Goal: Task Accomplishment & Management: Use online tool/utility

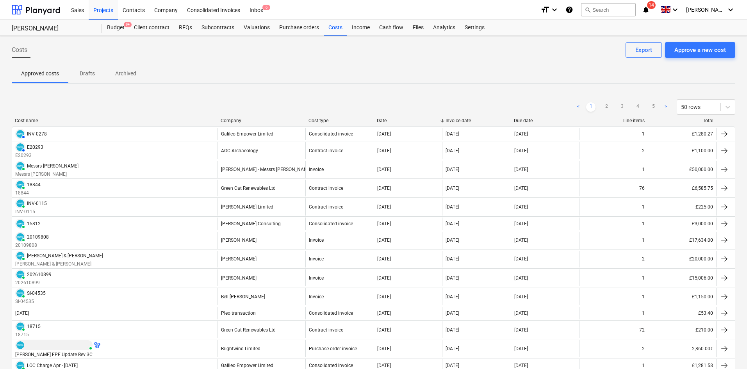
click at [650, 9] on icon "notifications" at bounding box center [646, 9] width 8 height 9
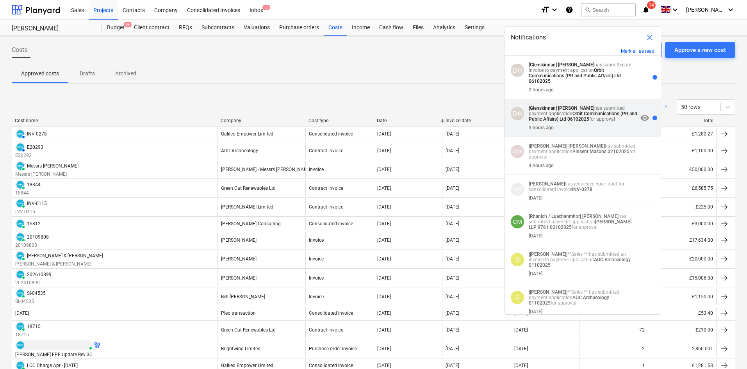
click at [620, 105] on p "[Glenskinnan] [PERSON_NAME] has submitted payment application Orbit Communicati…" at bounding box center [583, 113] width 109 height 16
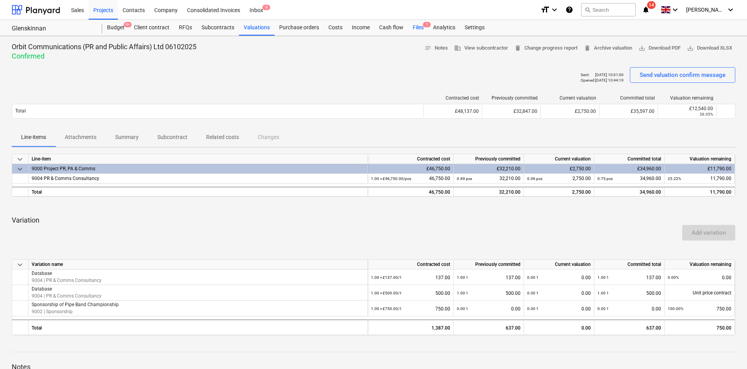
click at [422, 27] on div "Files 1" at bounding box center [418, 28] width 20 height 16
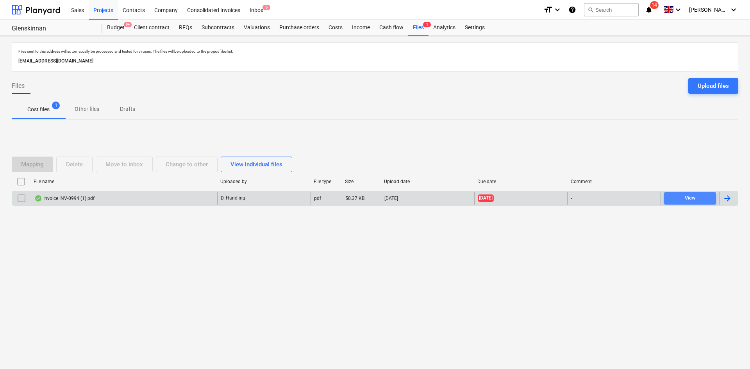
click at [678, 195] on span "View" at bounding box center [690, 198] width 46 height 9
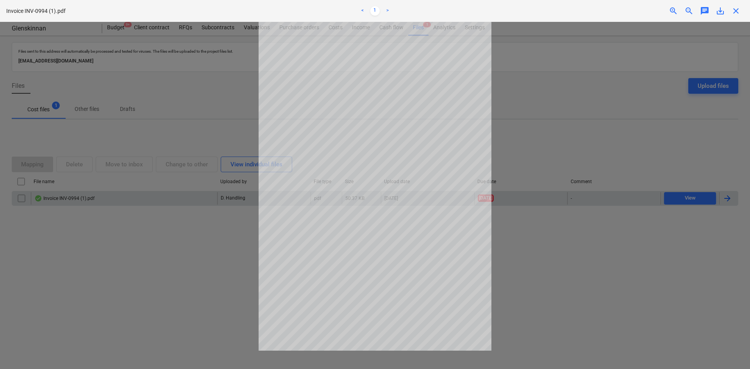
click at [587, 235] on div at bounding box center [375, 195] width 750 height 347
click at [543, 200] on div at bounding box center [375, 195] width 750 height 347
click at [745, 14] on div "Invoice INV-0994 (1).pdf < 1 > zoom_in zoom_out chat 0 save_alt close" at bounding box center [375, 11] width 750 height 22
click at [737, 11] on span "close" at bounding box center [735, 10] width 9 height 9
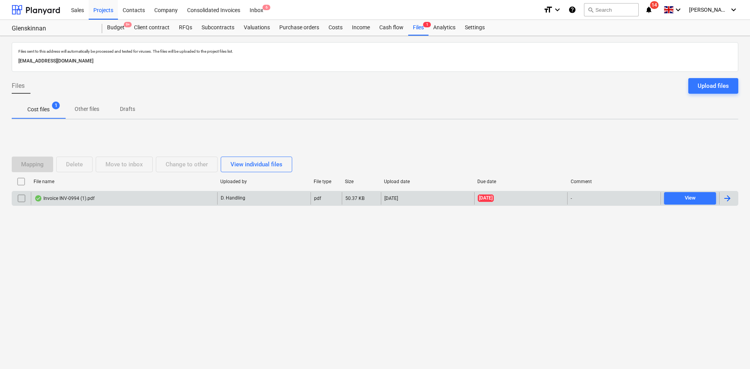
click at [187, 207] on div "File name Uploaded by File type Size Upload date Due date Comment Invoice INV-0…" at bounding box center [375, 192] width 726 height 34
click at [188, 198] on div "Invoice INV-0994 (1).pdf" at bounding box center [124, 198] width 186 height 12
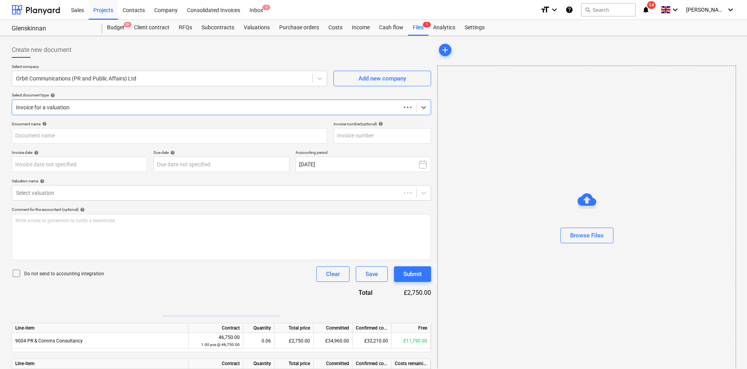
type input "INV-0994"
type input "[DATE]"
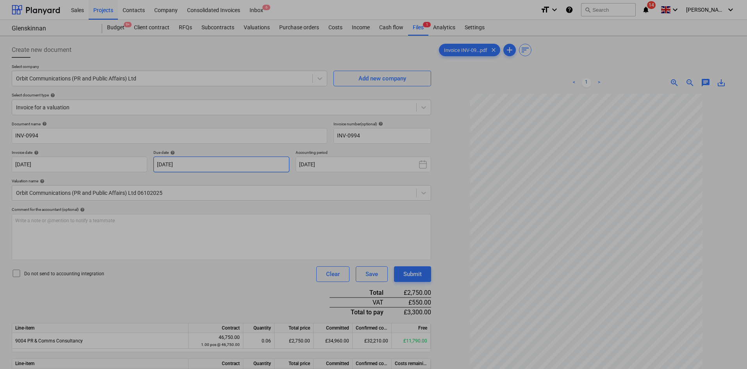
click at [214, 167] on body "Sales Projects Contacts Company Consolidated Invoices Inbox 6 format_size keybo…" at bounding box center [373, 184] width 747 height 369
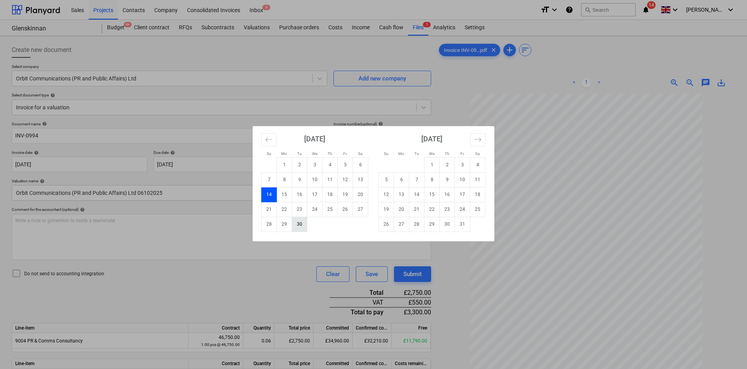
click at [305, 223] on td "30" at bounding box center [299, 224] width 15 height 15
type input "[DATE]"
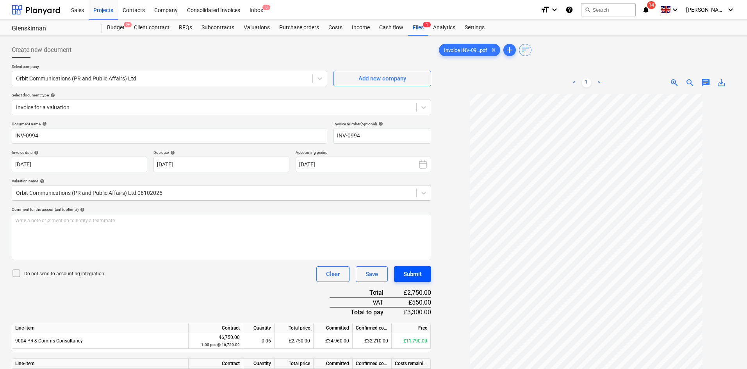
click at [415, 275] on div "Submit" at bounding box center [412, 274] width 18 height 10
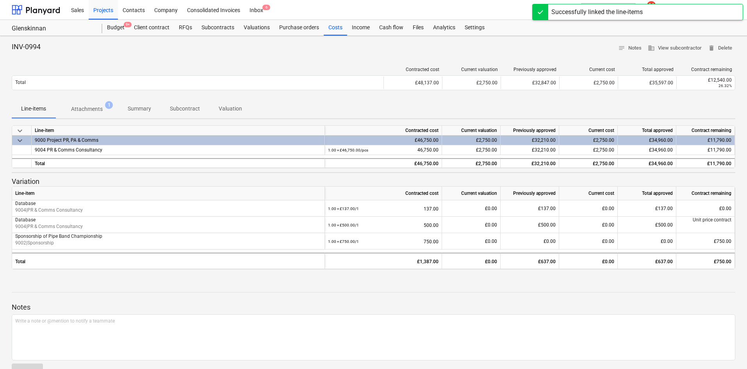
click at [668, 7] on div "Successfully linked the line-items" at bounding box center [637, 12] width 211 height 16
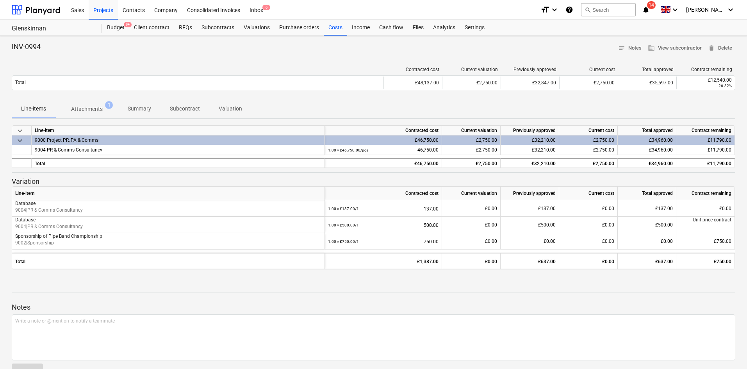
click at [656, 8] on span "14" at bounding box center [651, 5] width 9 height 8
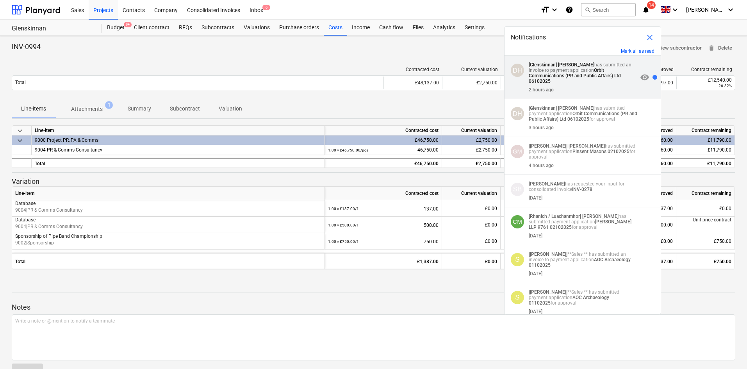
click at [617, 92] on div "2 hours ago" at bounding box center [583, 88] width 109 height 9
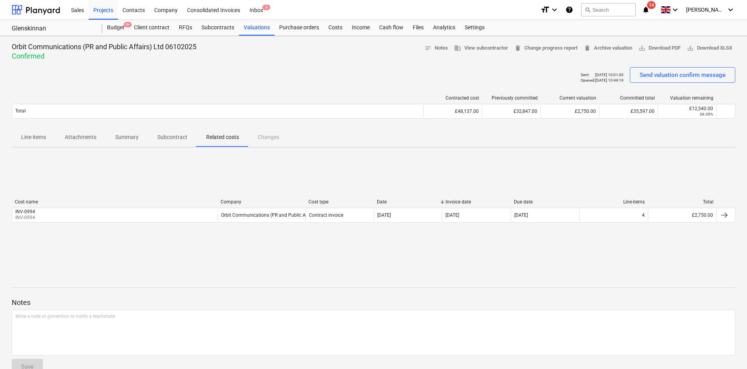
click at [650, 12] on icon "notifications" at bounding box center [646, 9] width 8 height 9
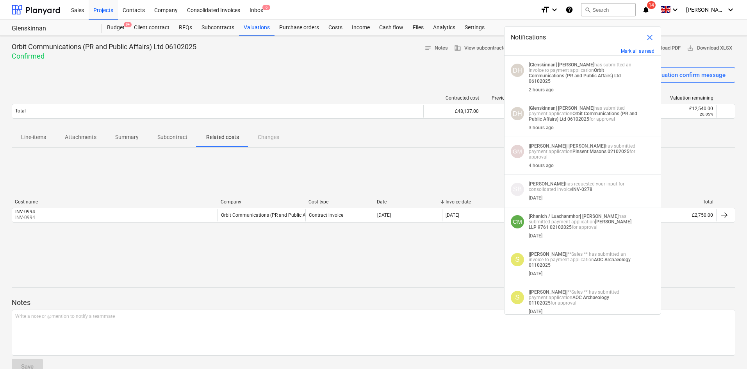
click at [595, 131] on div "DH [Glenskinnan] [PERSON_NAME] has submitted payment application Orbit Communic…" at bounding box center [583, 118] width 156 height 38
